Goal: Task Accomplishment & Management: Manage account settings

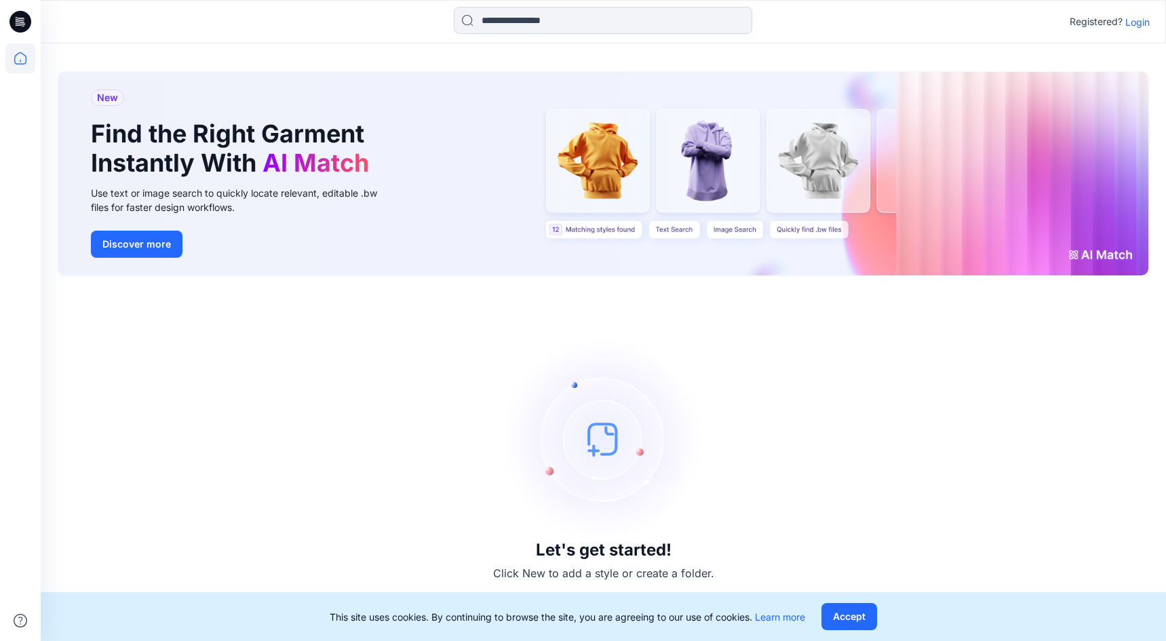
click at [1135, 25] on p "Login" at bounding box center [1137, 22] width 24 height 14
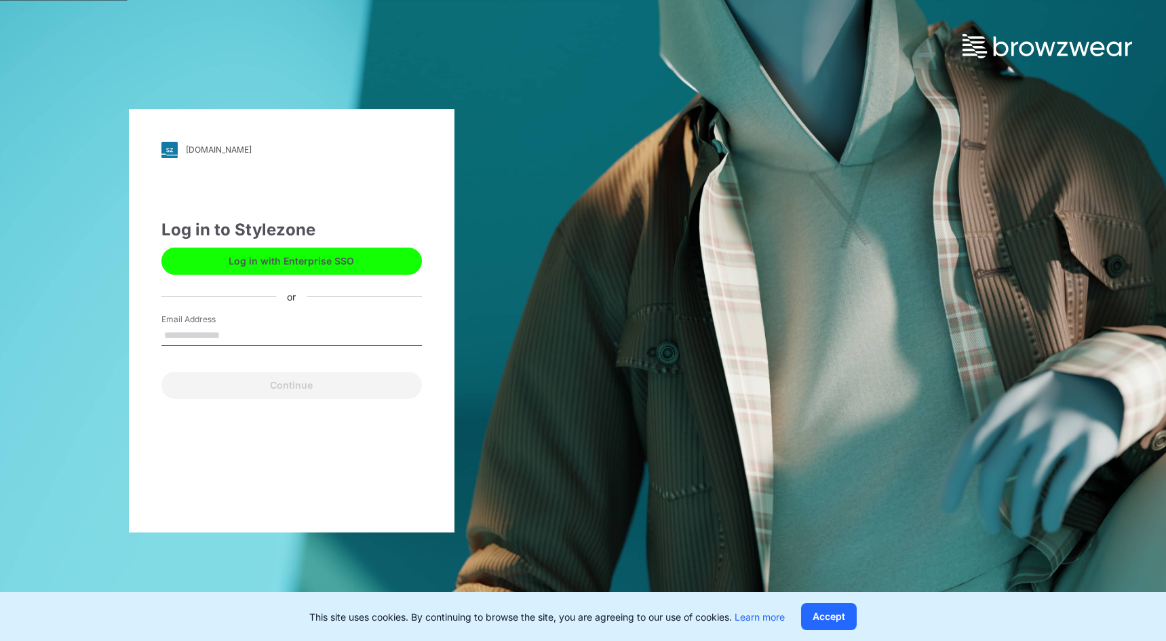
type input "**********"
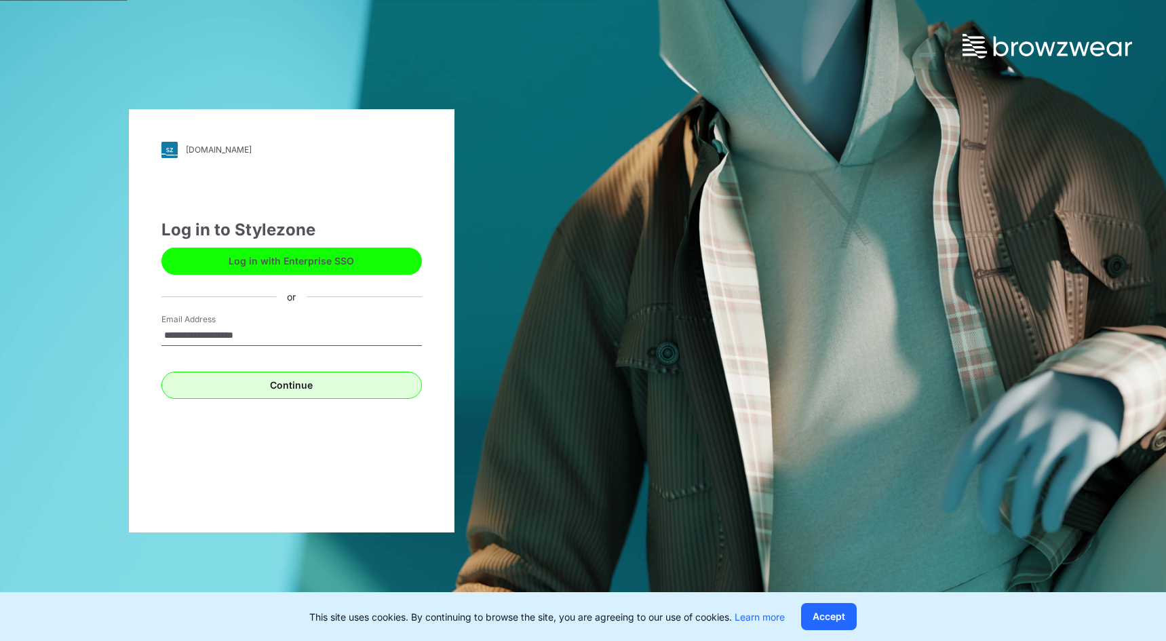
click at [269, 385] on button "Continue" at bounding box center [291, 385] width 260 height 27
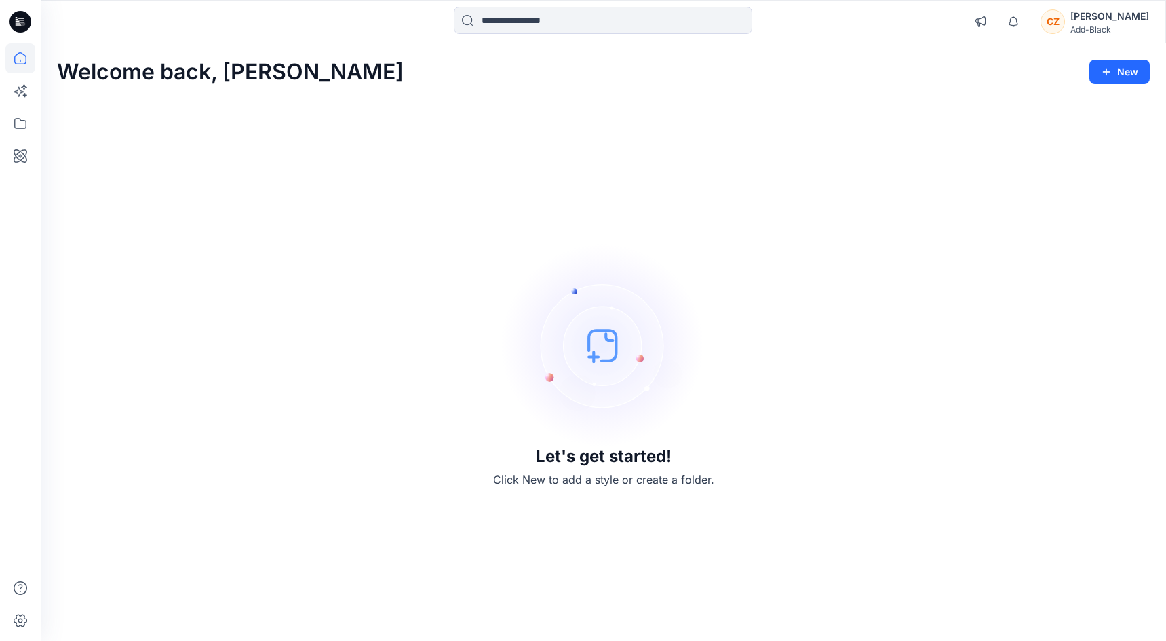
click at [1065, 27] on div "CZ" at bounding box center [1052, 21] width 24 height 24
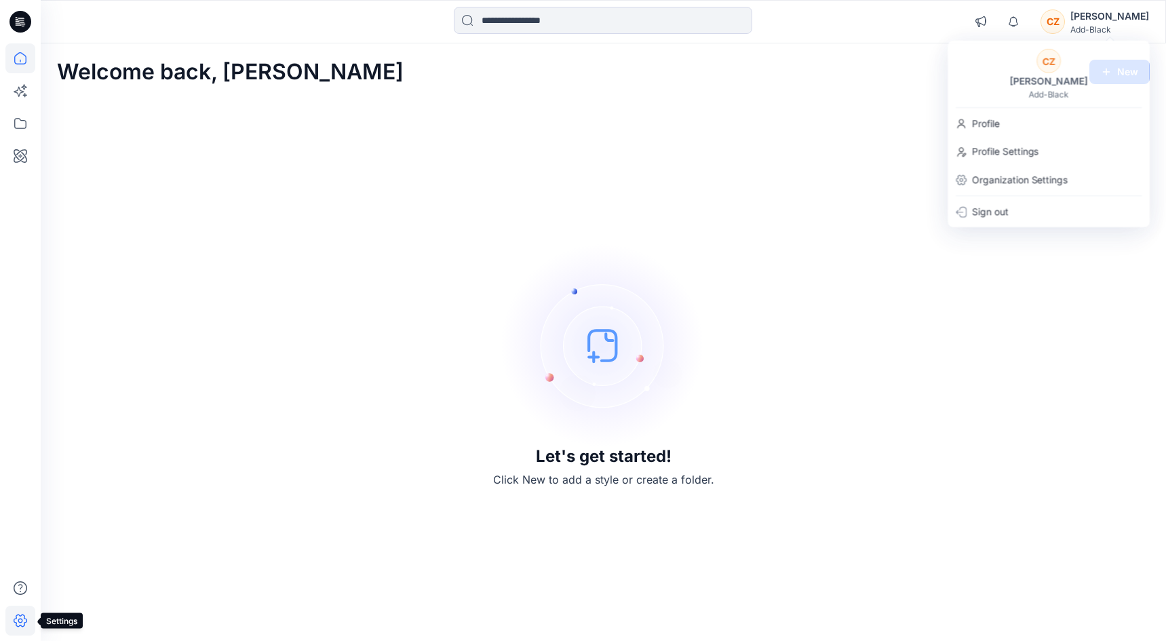
click at [16, 621] on icon at bounding box center [20, 621] width 30 height 30
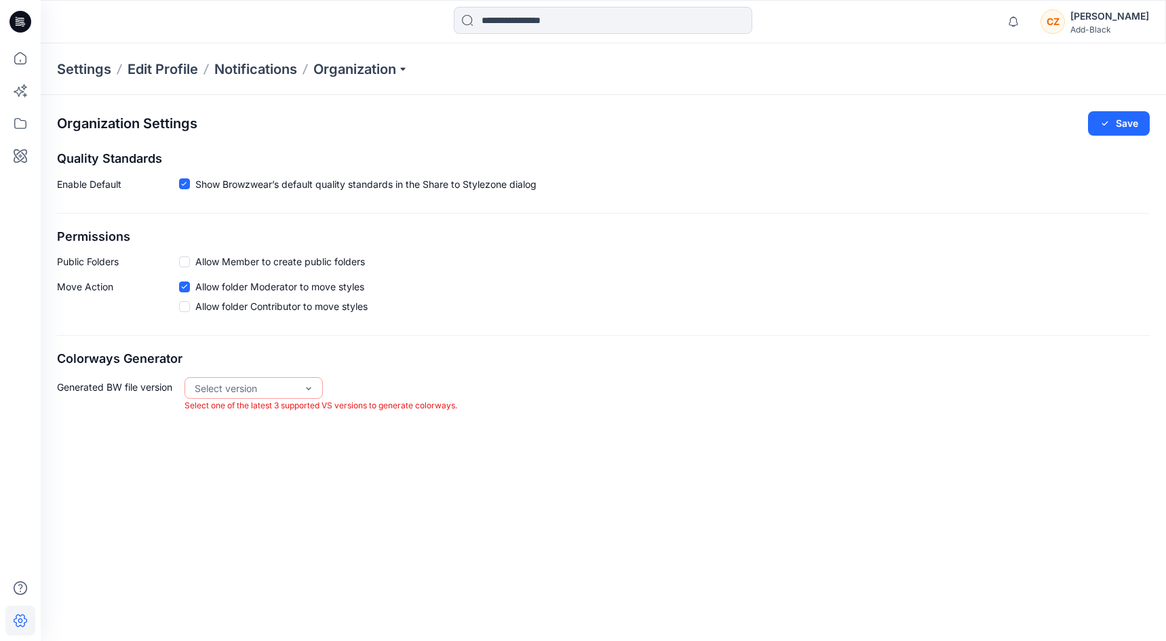
click at [1065, 18] on div "CZ" at bounding box center [1052, 21] width 24 height 24
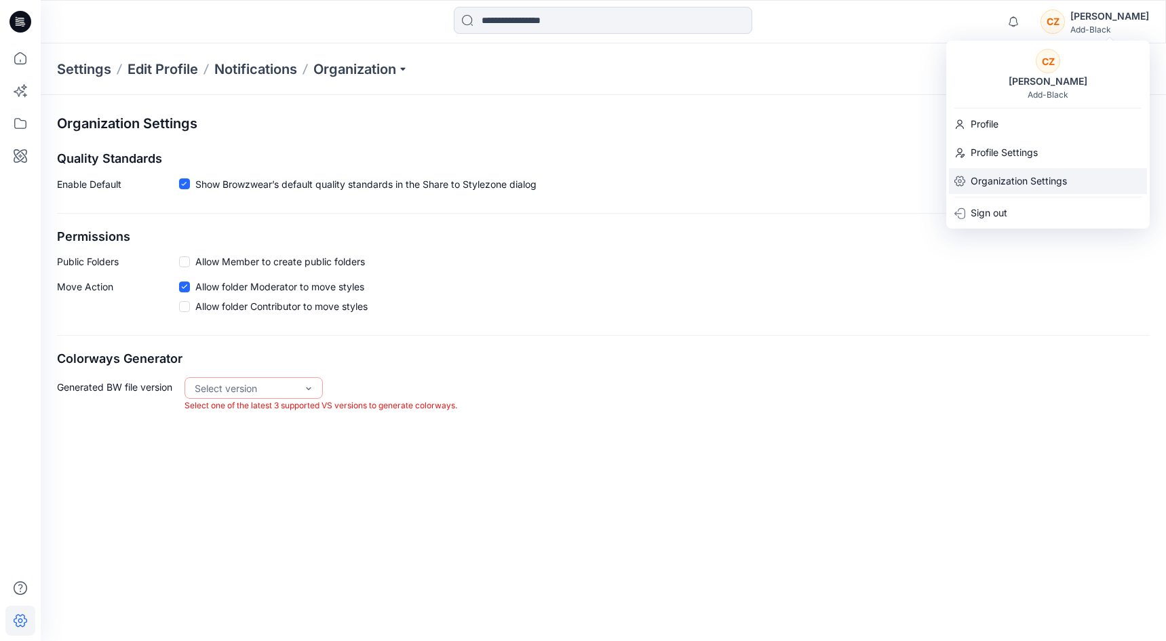
click at [990, 185] on p "Organization Settings" at bounding box center [1019, 181] width 96 height 26
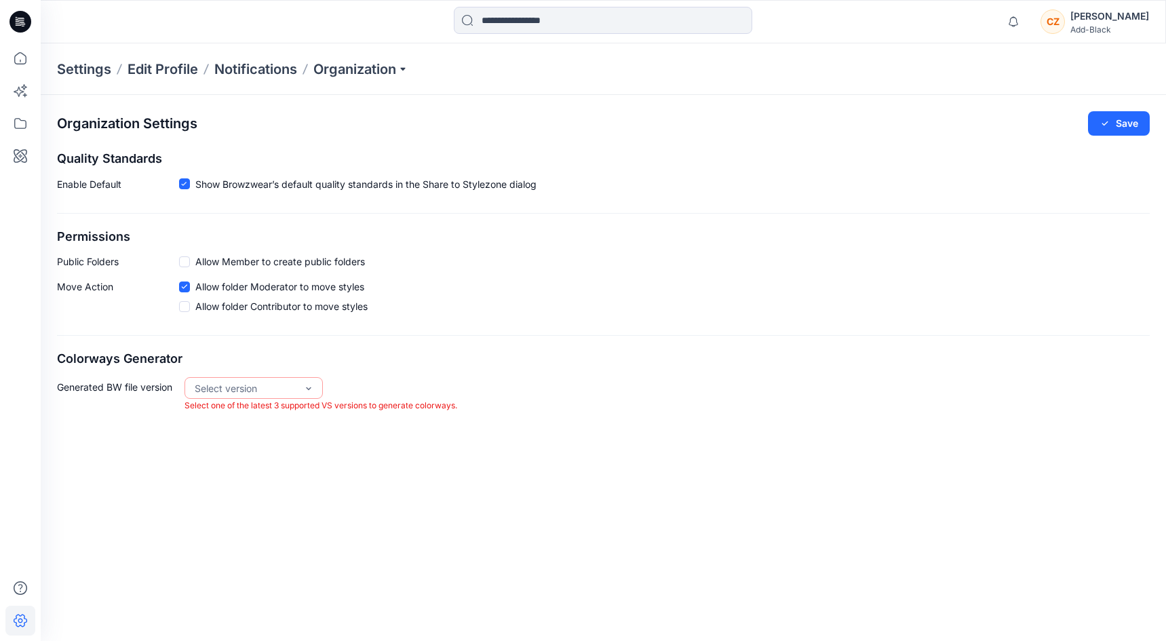
click at [1129, 16] on div "[PERSON_NAME]" at bounding box center [1109, 16] width 79 height 16
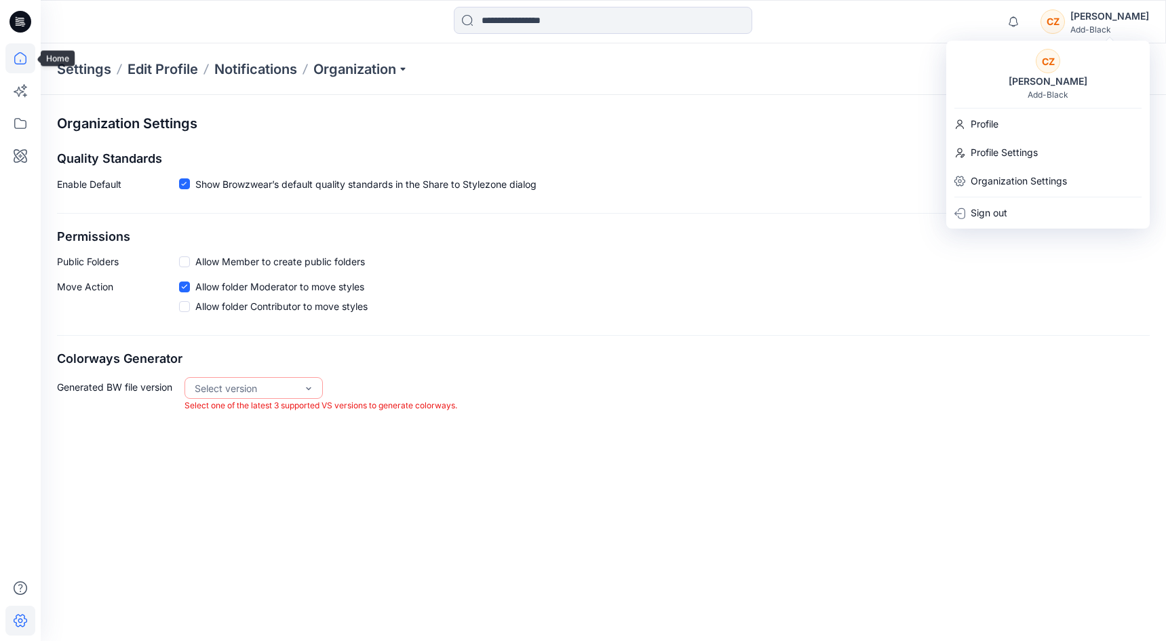
click at [27, 59] on icon at bounding box center [20, 58] width 30 height 30
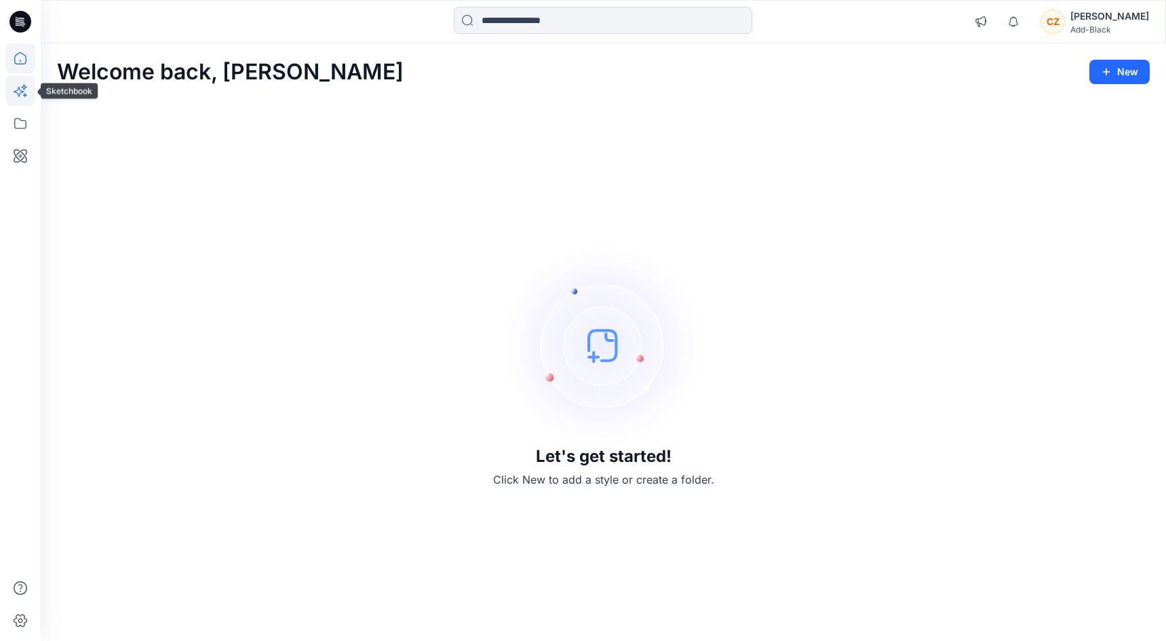
click at [18, 85] on icon at bounding box center [20, 91] width 30 height 30
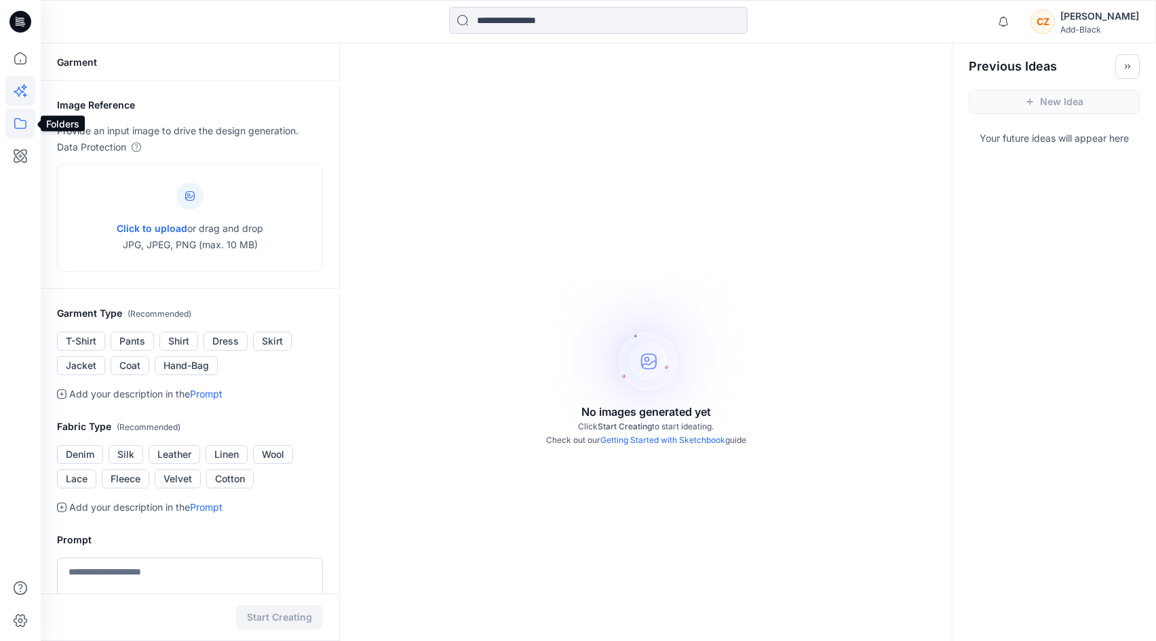
click at [20, 121] on icon at bounding box center [20, 124] width 30 height 30
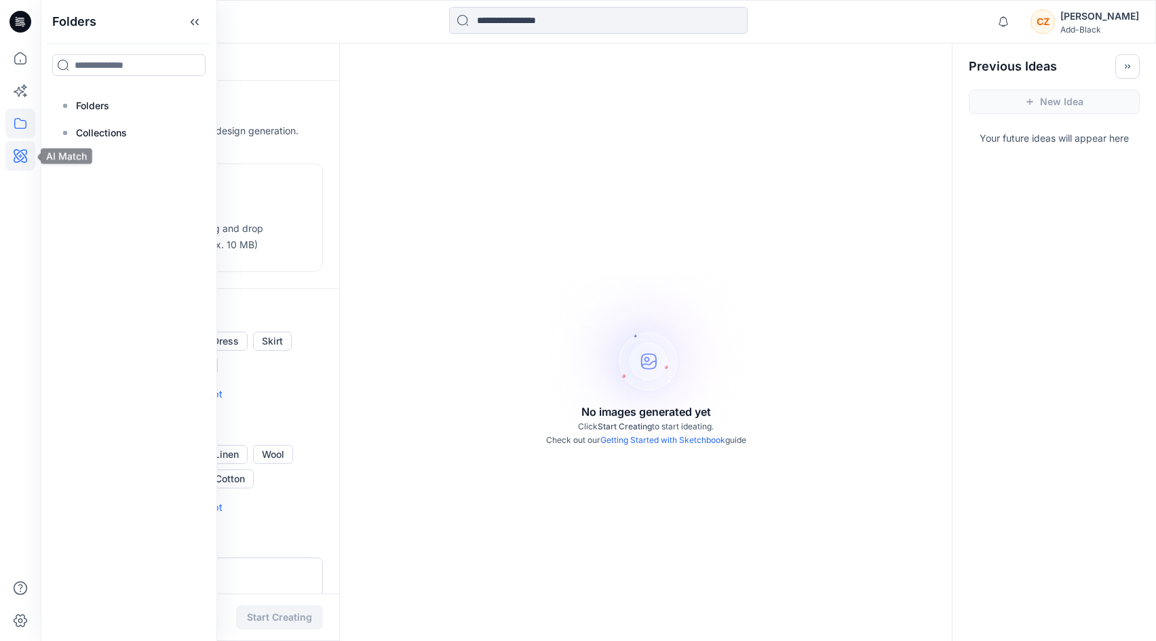
click at [14, 155] on icon at bounding box center [20, 156] width 30 height 30
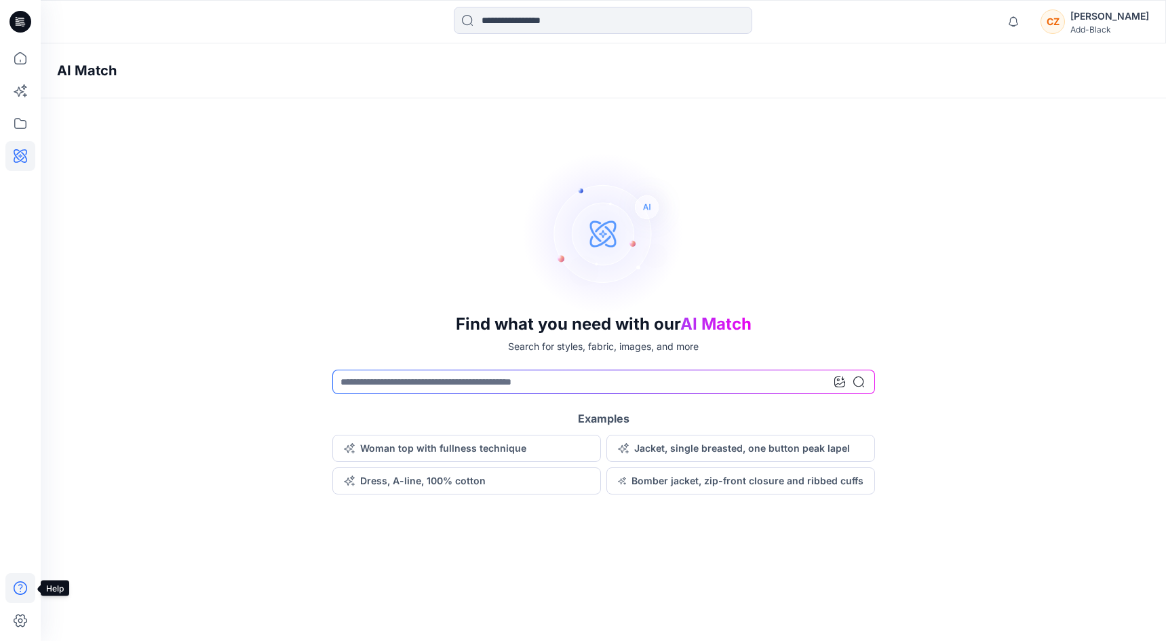
click at [22, 593] on icon at bounding box center [20, 588] width 30 height 30
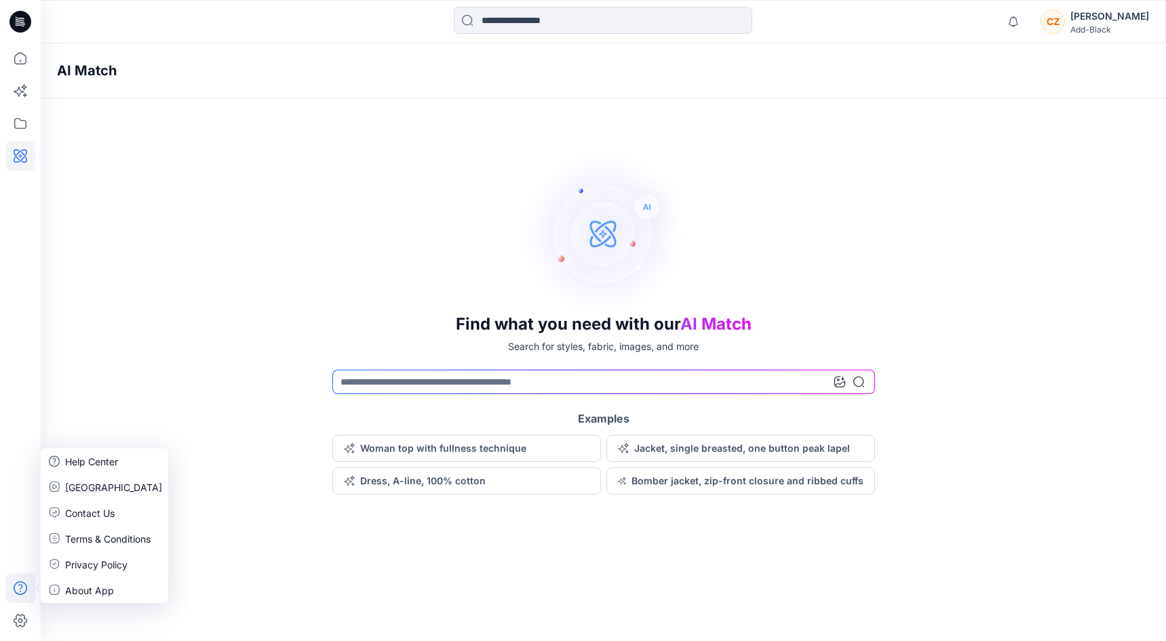
click at [22, 593] on icon at bounding box center [20, 588] width 30 height 30
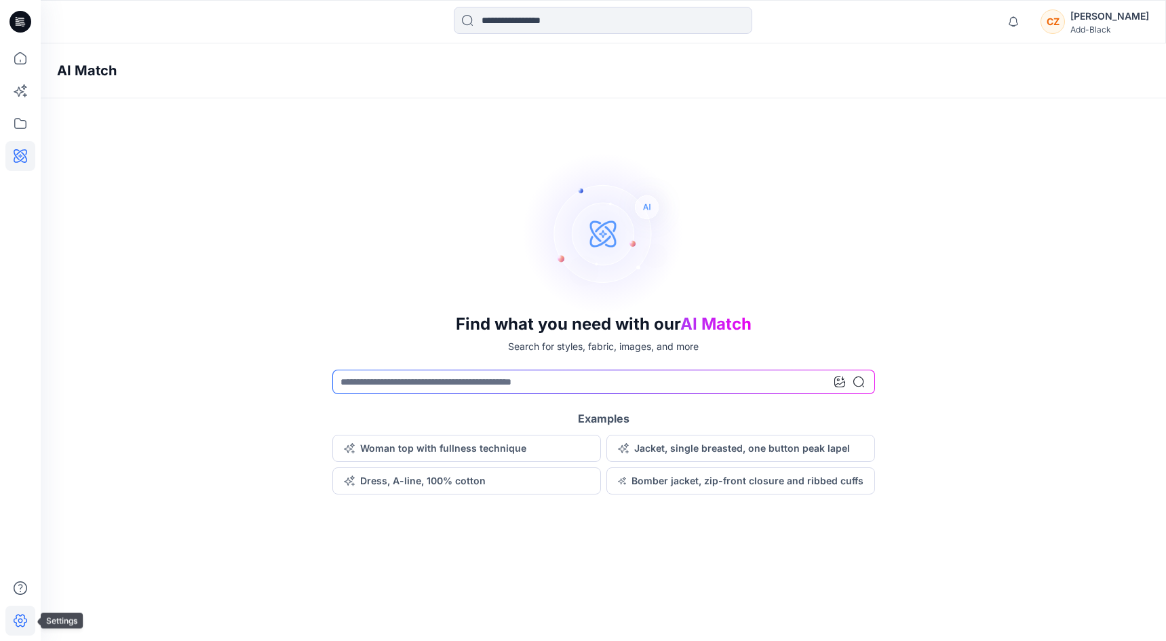
click at [20, 619] on icon at bounding box center [20, 621] width 5 height 5
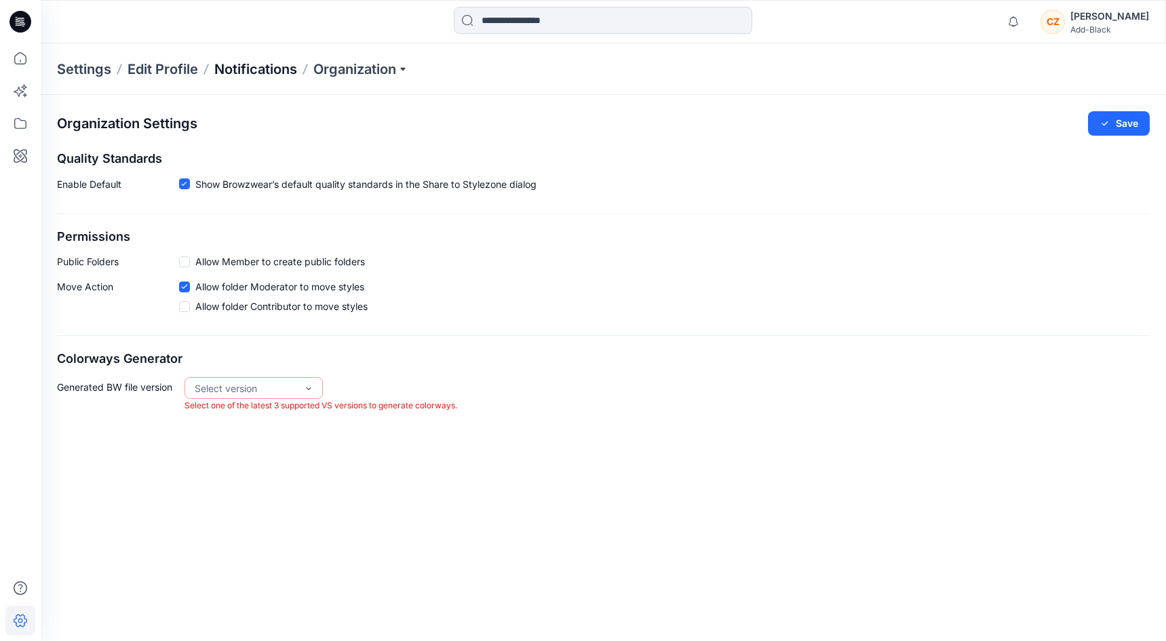
click at [262, 66] on p "Notifications" at bounding box center [255, 69] width 83 height 19
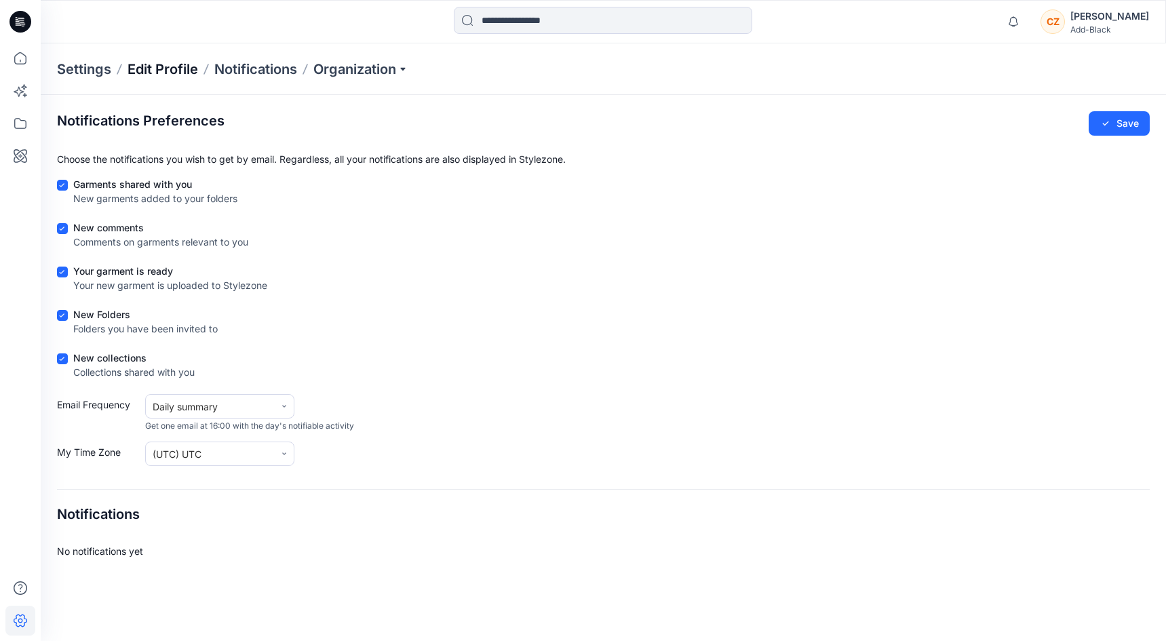
click at [165, 63] on p "Edit Profile" at bounding box center [163, 69] width 71 height 19
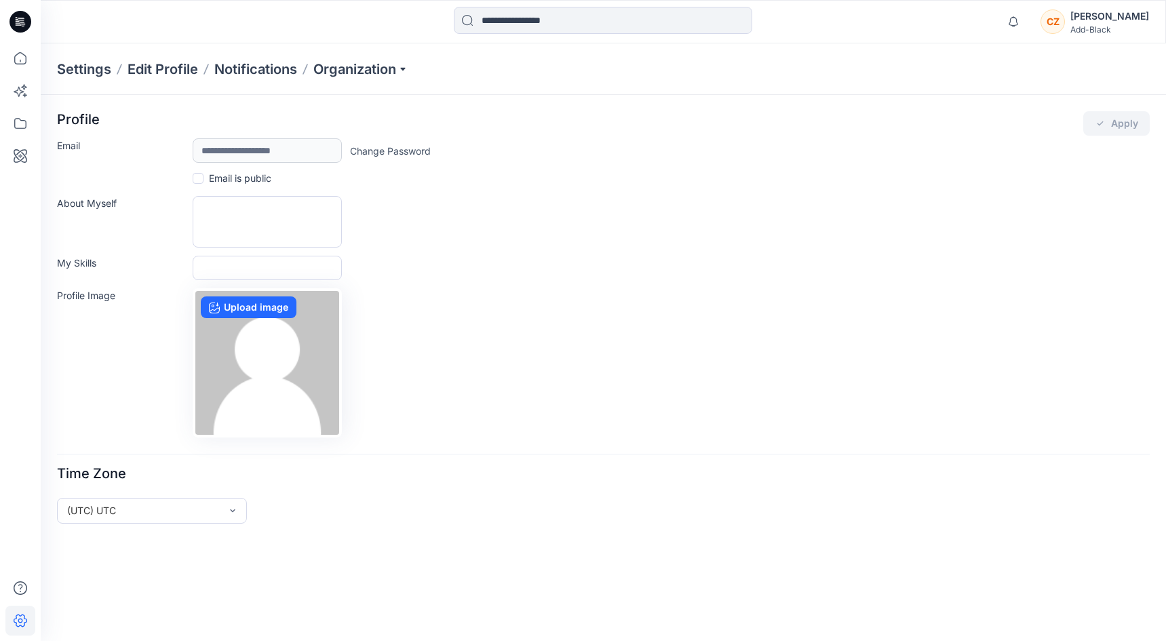
click at [72, 66] on p "Settings" at bounding box center [84, 69] width 54 height 19
